Goal: Information Seeking & Learning: Learn about a topic

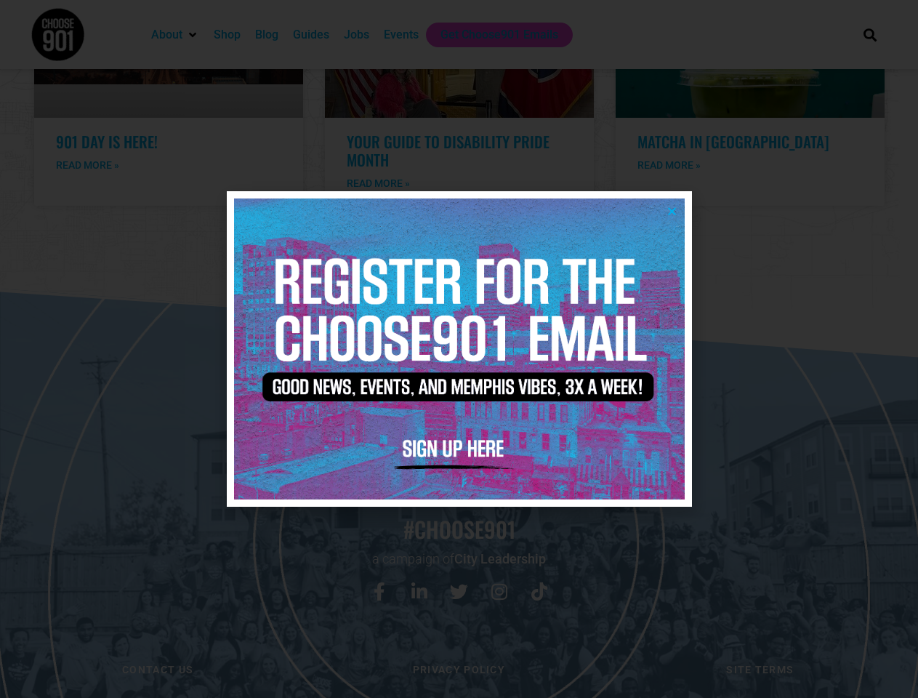
scroll to position [2999, 0]
click at [672, 211] on icon "Close" at bounding box center [672, 211] width 11 height 11
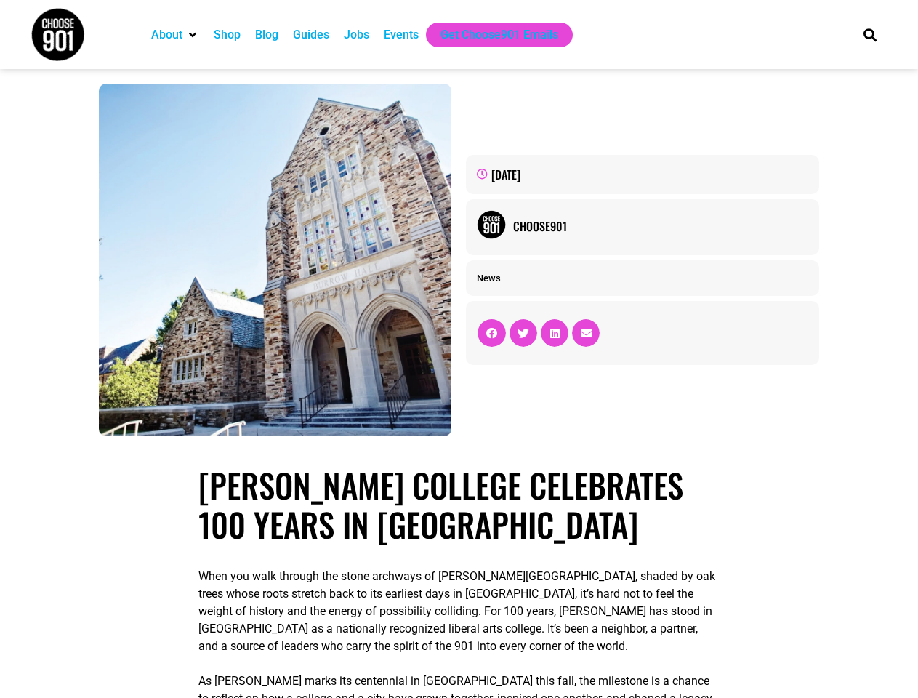
click at [459, 349] on div "September 9, 2025 Choose901 News" at bounding box center [642, 259] width 367 height 367
click at [870, 34] on icon "Search" at bounding box center [870, 35] width 24 height 24
click at [492, 335] on icon "Share on facebook" at bounding box center [491, 333] width 11 height 11
click at [523, 335] on icon "Share on twitter" at bounding box center [523, 333] width 11 height 11
click at [555, 335] on icon "Share on linkedin" at bounding box center [554, 333] width 9 height 11
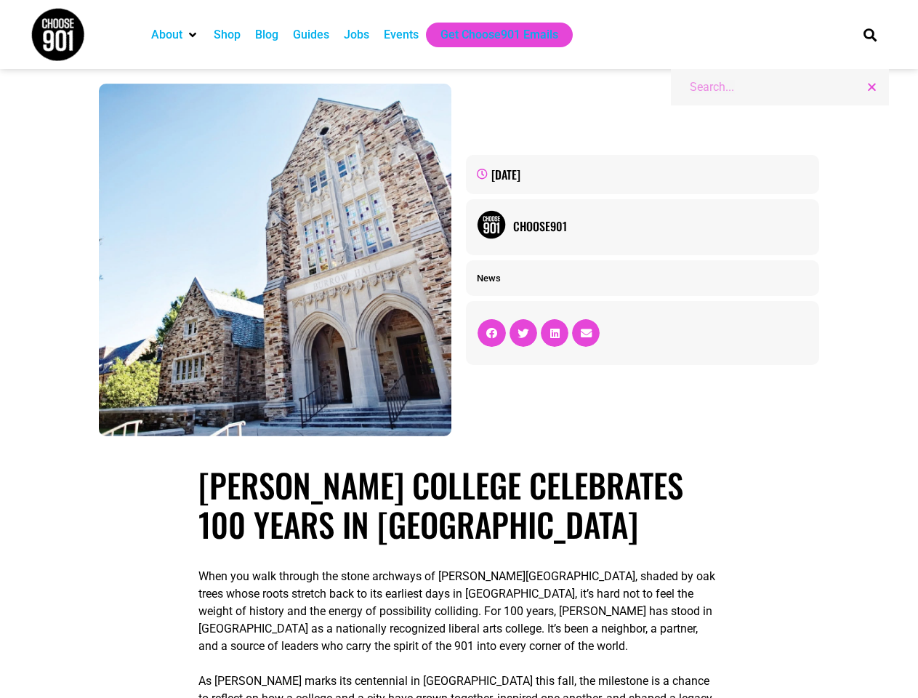
click at [586, 335] on icon "Share on email" at bounding box center [586, 333] width 11 height 11
